Goal: Obtain resource: Download file/media

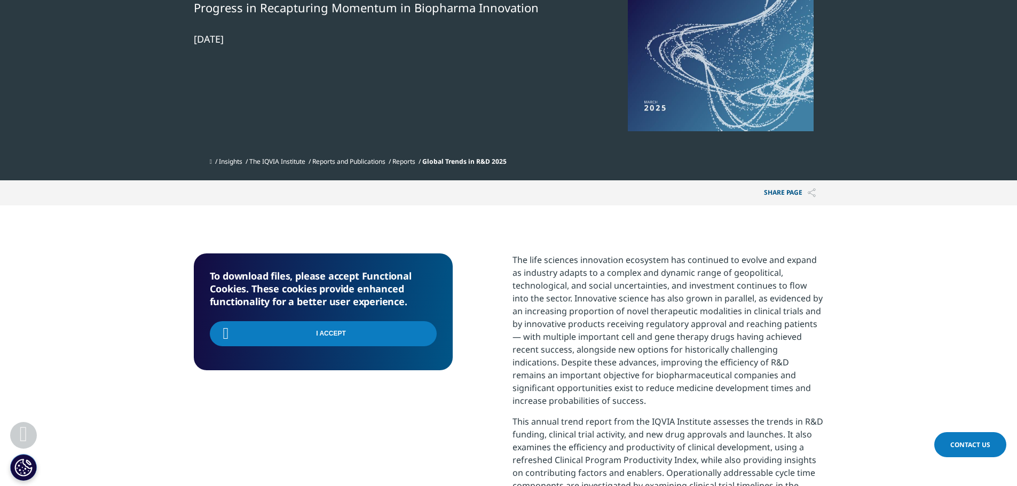
scroll to position [213, 0]
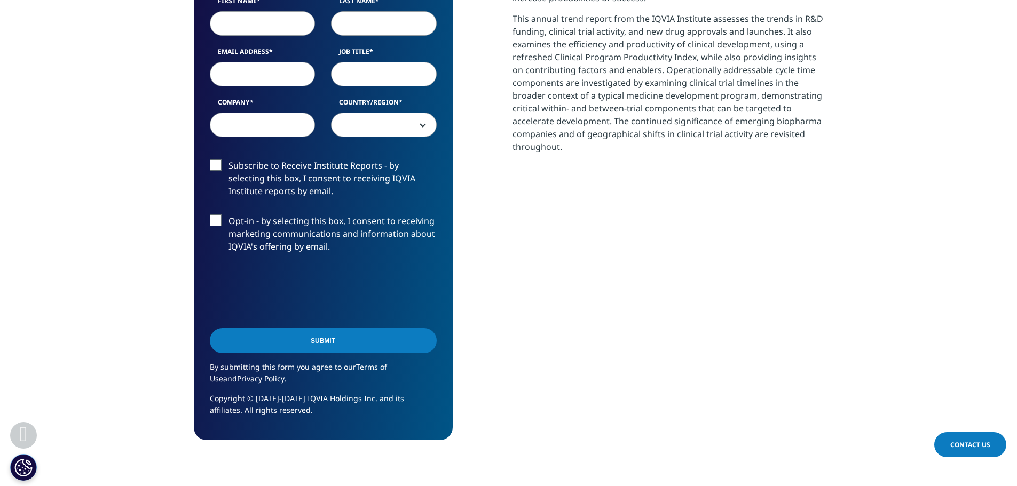
scroll to position [427, 0]
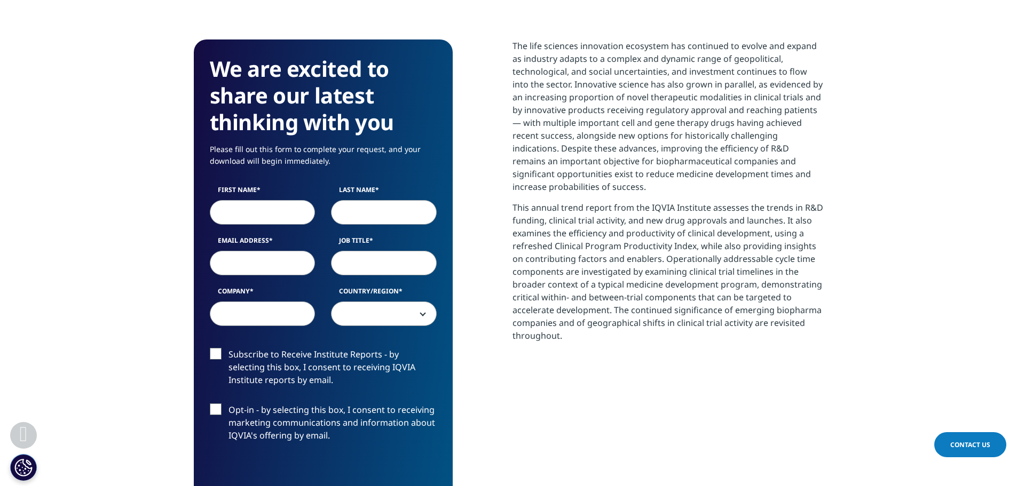
click at [243, 213] on input "First Name" at bounding box center [263, 212] width 106 height 25
type input "ilan"
type input "ofer"
type input "[EMAIL_ADDRESS][DOMAIN_NAME]"
select select "Israel"
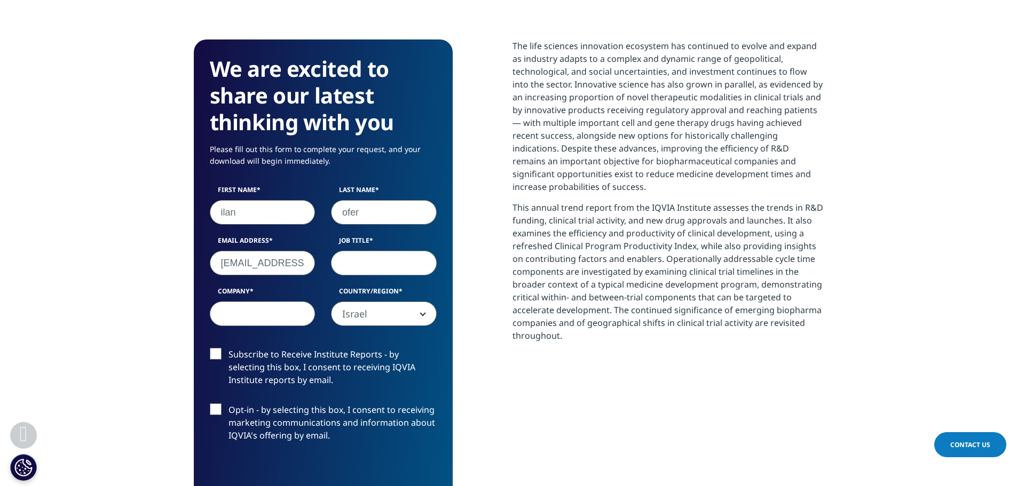
click at [251, 264] on input "[EMAIL_ADDRESS][DOMAIN_NAME]" at bounding box center [263, 263] width 106 height 25
type input "[EMAIL_ADDRESS][DOMAIN_NAME]"
type input "COO"
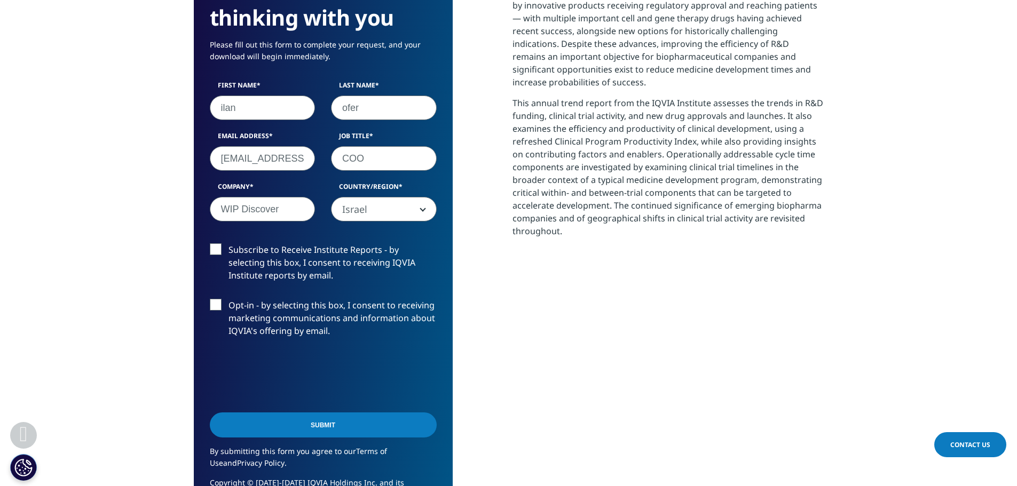
scroll to position [534, 0]
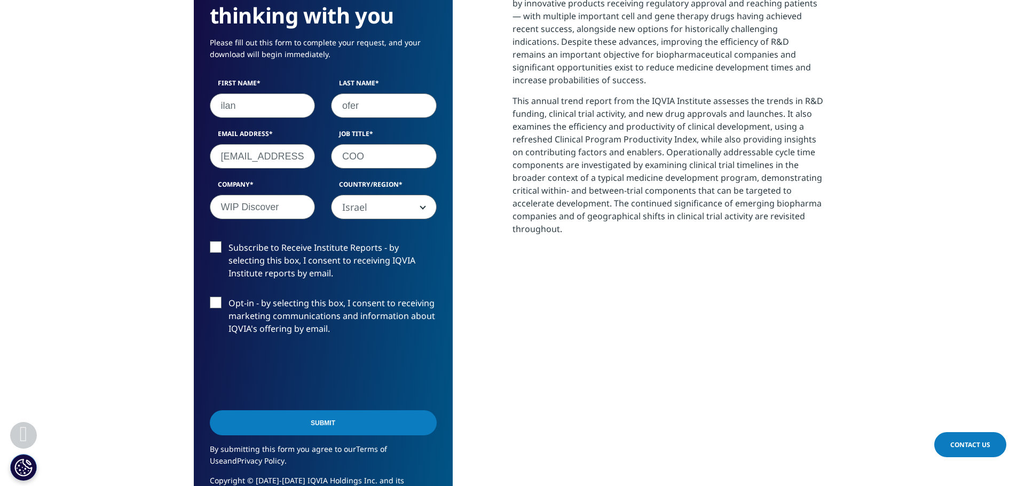
type input "WIP Discover"
click at [377, 414] on input "Submit" at bounding box center [323, 422] width 227 height 25
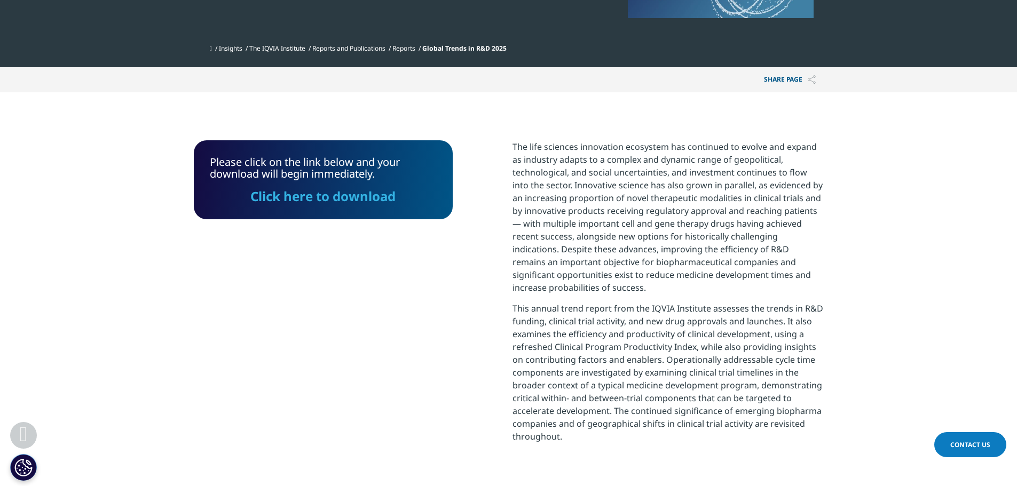
scroll to position [322, 0]
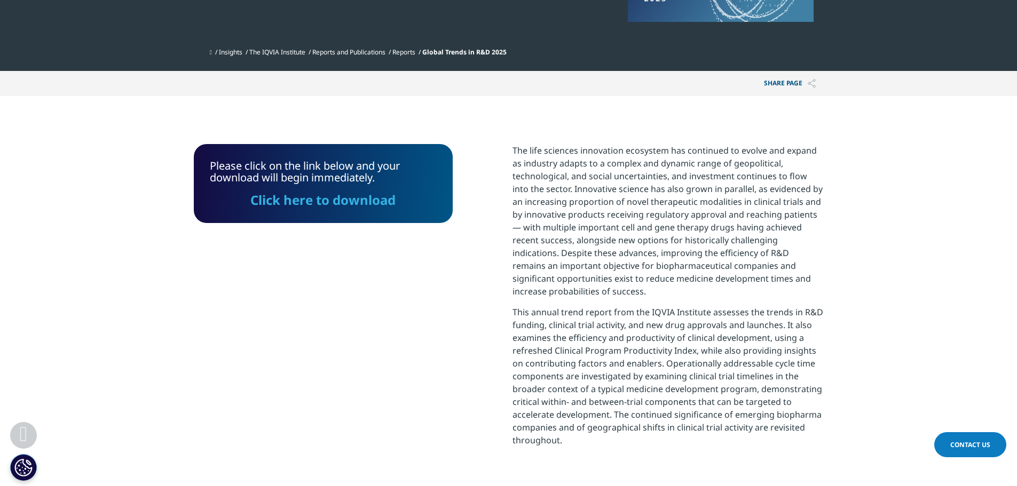
drag, startPoint x: 335, startPoint y: 204, endPoint x: 533, endPoint y: 235, distance: 200.9
click at [335, 204] on link "Click here to download" at bounding box center [322, 200] width 145 height 18
